Goal: Task Accomplishment & Management: Complete application form

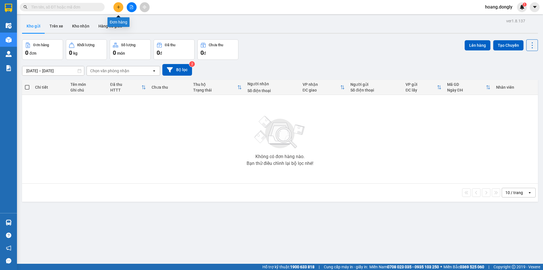
click at [117, 7] on icon "plus" at bounding box center [119, 7] width 4 height 4
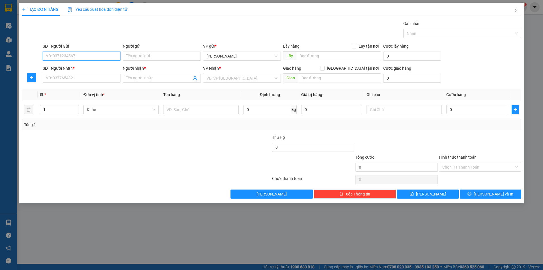
click at [83, 54] on input "SĐT Người Gửi" at bounding box center [82, 55] width 78 height 9
type input "0971092393"
click at [144, 59] on input "Người gửi" at bounding box center [162, 55] width 78 height 9
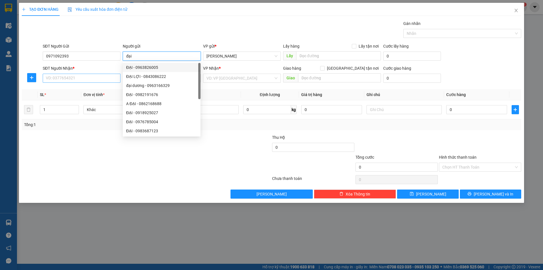
type input "đại"
click at [65, 77] on input "SĐT Người Nhận *" at bounding box center [82, 78] width 78 height 9
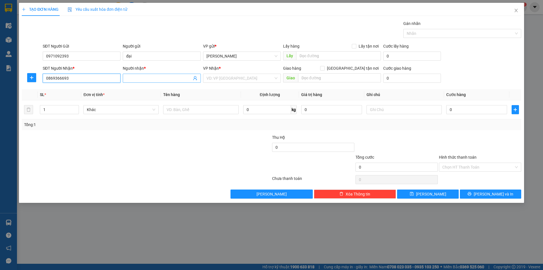
type input "0869366693"
click at [141, 78] on input "Người nhận *" at bounding box center [158, 78] width 65 height 6
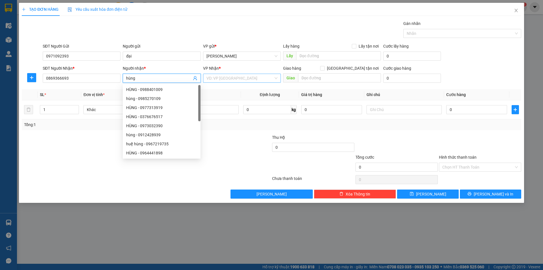
type input "hùng"
click at [234, 78] on input "search" at bounding box center [240, 78] width 67 height 8
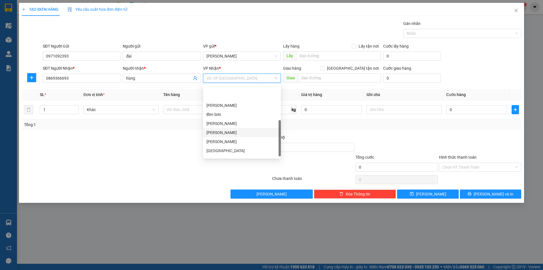
scroll to position [81, 0]
click at [223, 143] on div "VP Giải Phóng" at bounding box center [242, 144] width 71 height 6
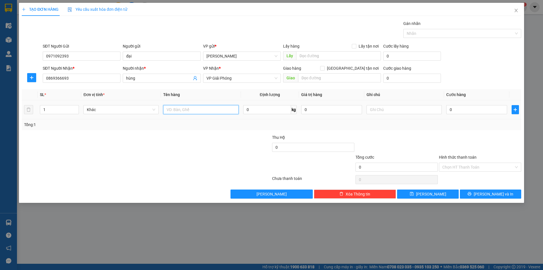
click at [179, 109] on input "text" at bounding box center [200, 109] width 75 height 9
type input "1 xe máy"
click at [448, 110] on input "0" at bounding box center [477, 109] width 61 height 9
click at [450, 108] on input "0" at bounding box center [477, 109] width 61 height 9
type input "30"
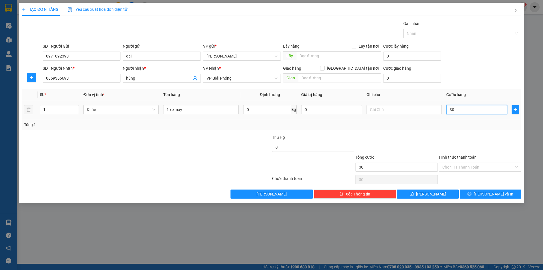
type input "30"
type input "300"
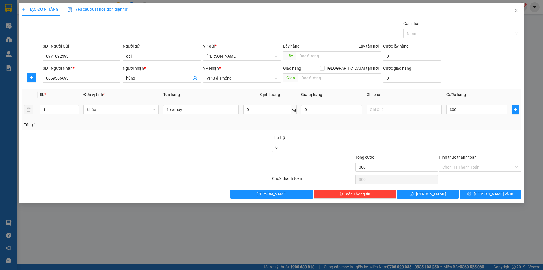
click at [445, 121] on div "Tổng: 1" at bounding box center [271, 124] width 495 height 6
type input "300.000"
click at [495, 195] on span "[PERSON_NAME] và In" at bounding box center [494, 194] width 40 height 6
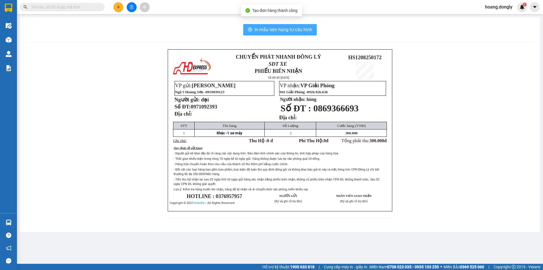
click at [285, 31] on span "In mẫu tem hàng tự cấu hình" at bounding box center [284, 29] width 58 height 7
